Goal: Communication & Community: Answer question/provide support

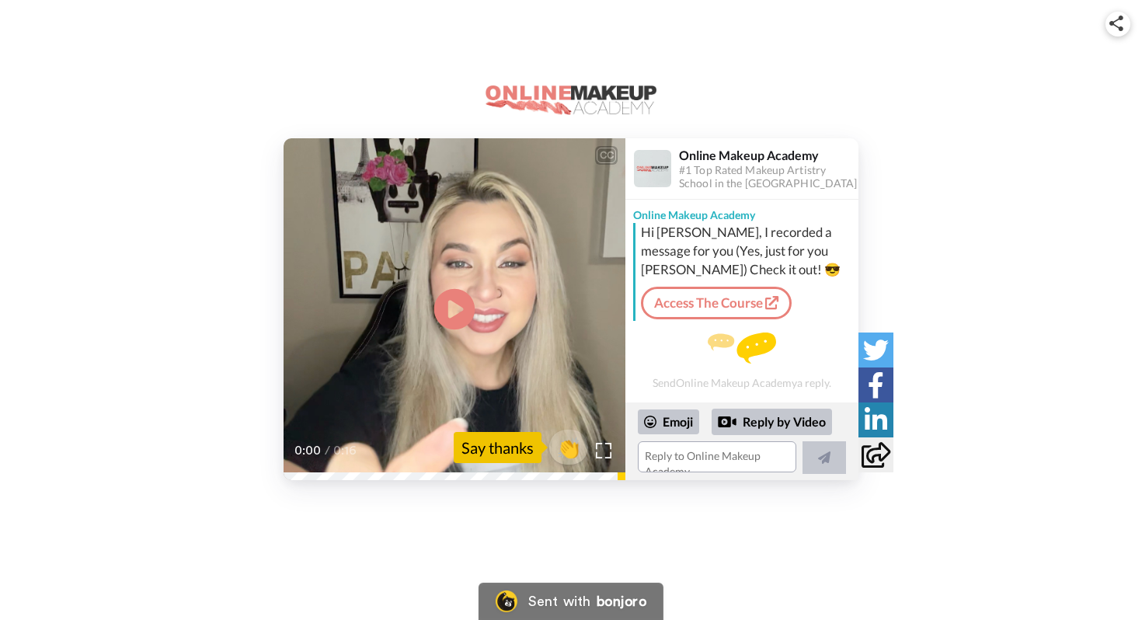
click at [450, 302] on icon "Play/Pause" at bounding box center [454, 310] width 41 height 74
click at [680, 457] on textarea at bounding box center [717, 456] width 158 height 31
click at [470, 301] on icon at bounding box center [454, 309] width 41 height 41
click at [691, 460] on textarea at bounding box center [717, 456] width 158 height 31
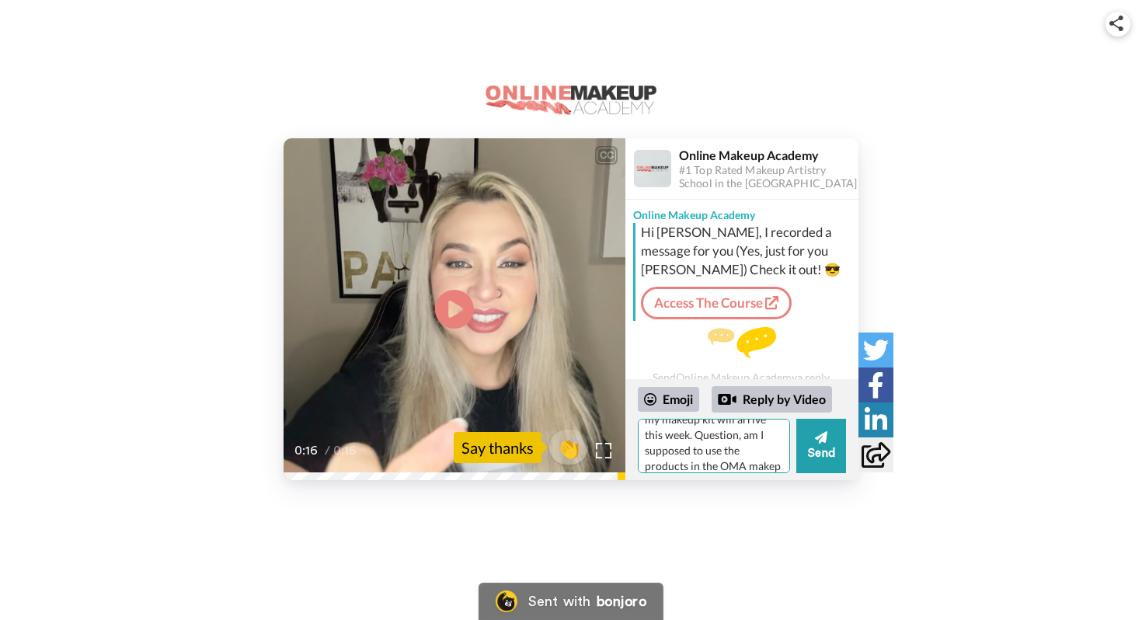
scroll to position [92, 0]
click at [771, 454] on textarea "HI [PERSON_NAME]! I look forward to working with you as well! I am almost to my…" at bounding box center [714, 446] width 152 height 54
click at [703, 437] on textarea "HI [PERSON_NAME]! I look forward to working with you as well! I am almost to my…" at bounding box center [714, 446] width 152 height 54
click at [711, 466] on textarea "HI Isabella! I look forward to working with you as well! I am almost to my firs…" at bounding box center [714, 446] width 152 height 54
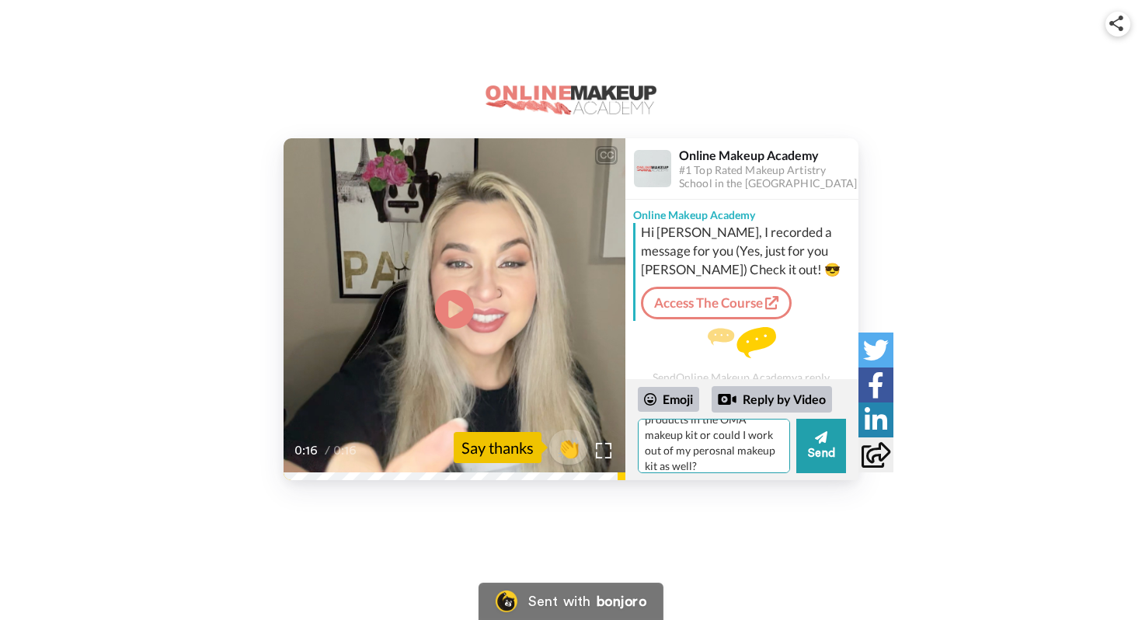
click at [728, 450] on textarea "HI Isabella! I look forward to working with you as well! I am almost to my firs…" at bounding box center [714, 446] width 152 height 54
click at [708, 463] on textarea "HI [PERSON_NAME]! I look forward to working with you as well! I am almost to my…" at bounding box center [714, 446] width 152 height 54
type textarea "HI [PERSON_NAME]! I look forward to working with you as well! I am almost to my…"
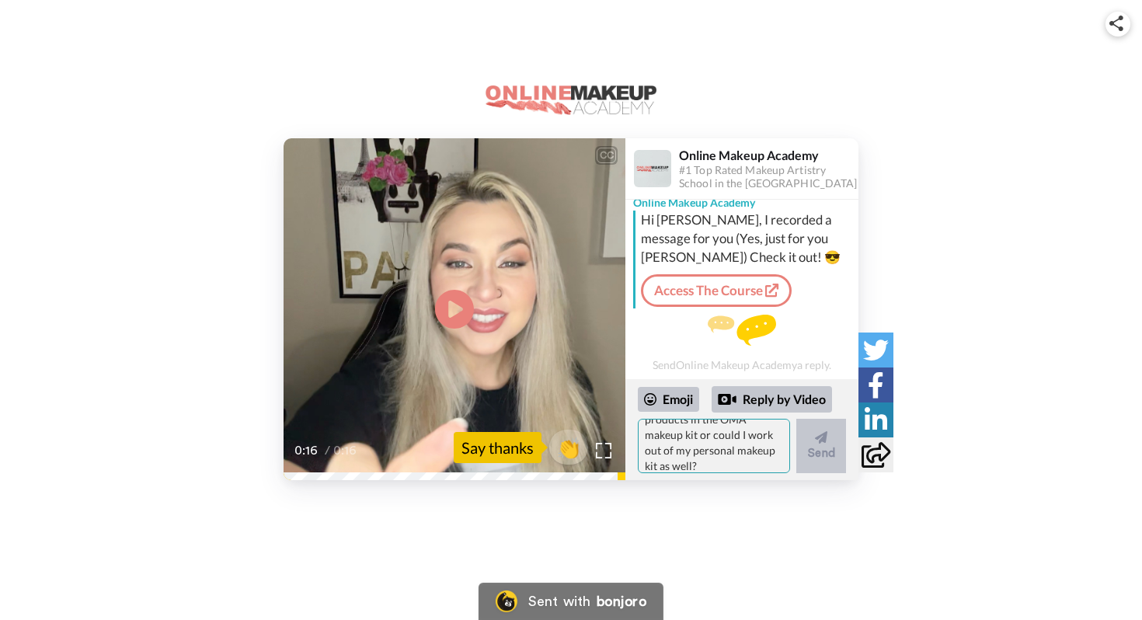
scroll to position [0, 0]
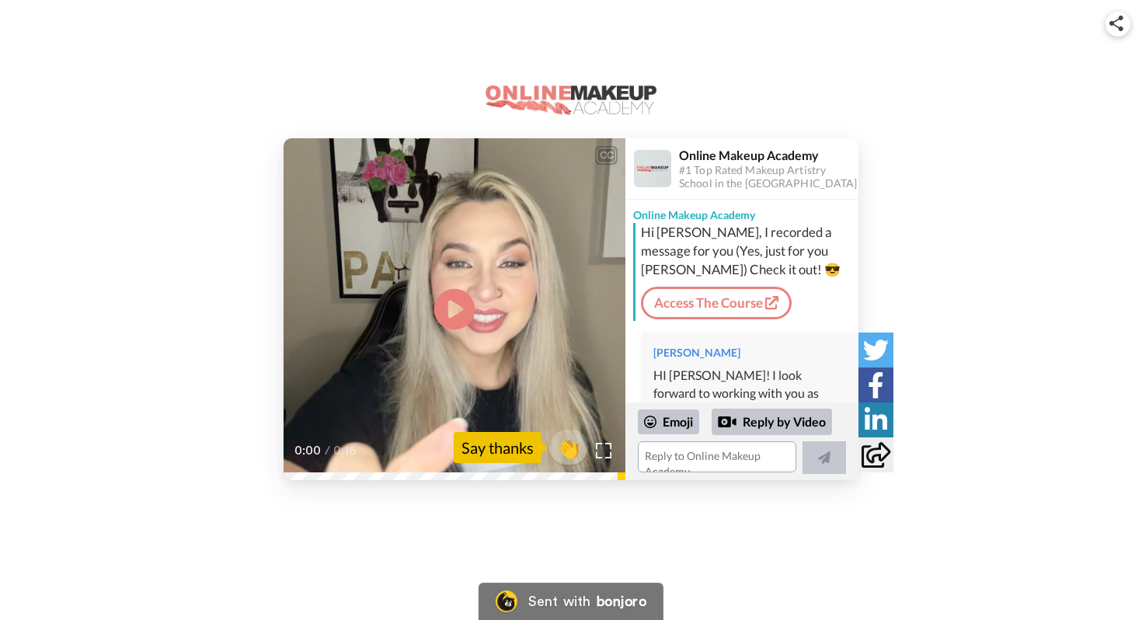
click at [454, 299] on icon at bounding box center [454, 309] width 41 height 41
click at [335, 377] on video at bounding box center [455, 309] width 342 height 342
click at [451, 301] on icon "Play/Pause" at bounding box center [454, 310] width 41 height 74
click at [434, 335] on video at bounding box center [455, 309] width 342 height 342
click at [449, 305] on icon "Play/Pause" at bounding box center [454, 310] width 41 height 74
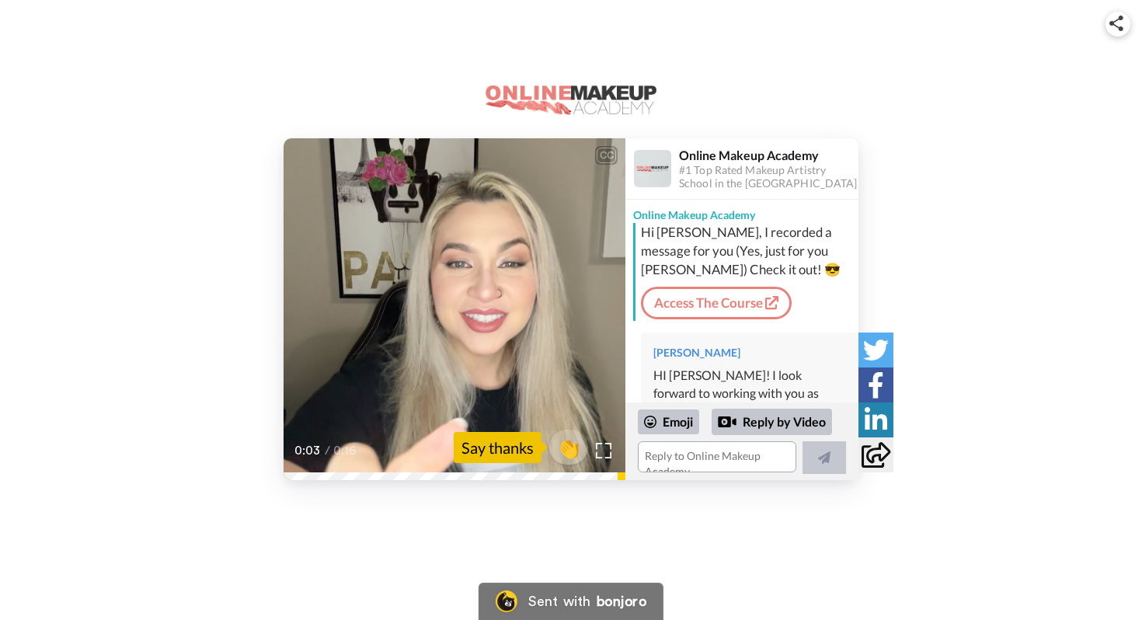
click at [450, 305] on icon "Play/Pause" at bounding box center [454, 310] width 41 height 74
click at [453, 306] on icon "Play/Pause" at bounding box center [454, 310] width 41 height 74
click at [453, 311] on icon at bounding box center [454, 309] width 41 height 41
click at [453, 312] on icon "Play/Pause" at bounding box center [454, 310] width 41 height 74
click at [454, 308] on icon "Play/Pause" at bounding box center [454, 310] width 41 height 74
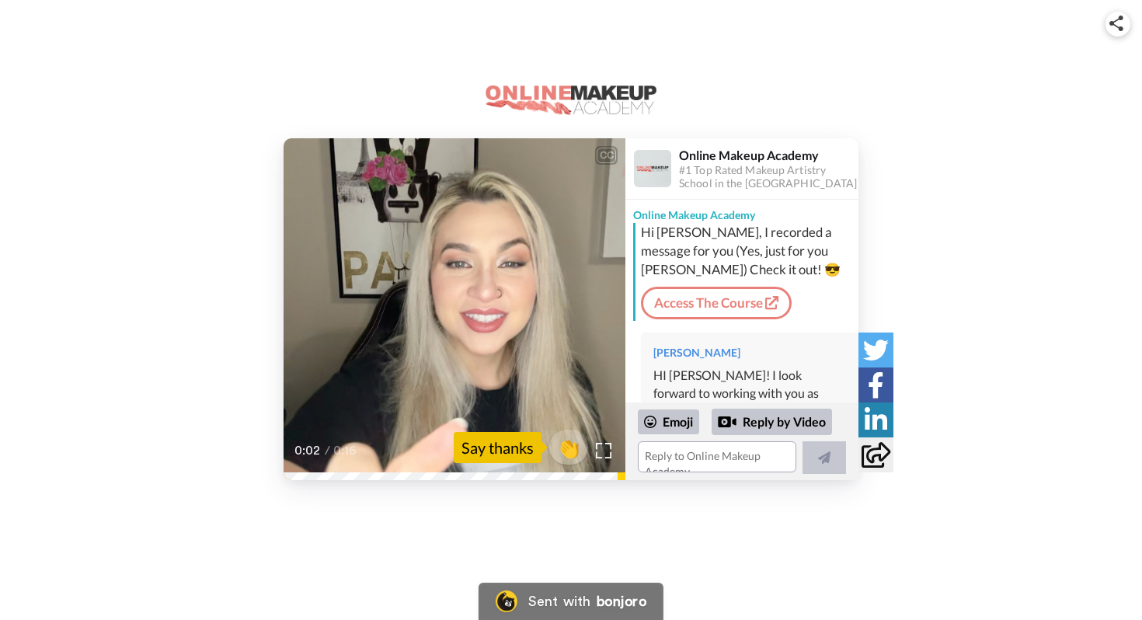
click at [444, 345] on icon "Play/Pause" at bounding box center [454, 310] width 41 height 74
click at [515, 452] on div "Say thanks" at bounding box center [498, 447] width 88 height 31
click at [572, 447] on span "👏" at bounding box center [569, 447] width 49 height 31
